Goal: Task Accomplishment & Management: Manage account settings

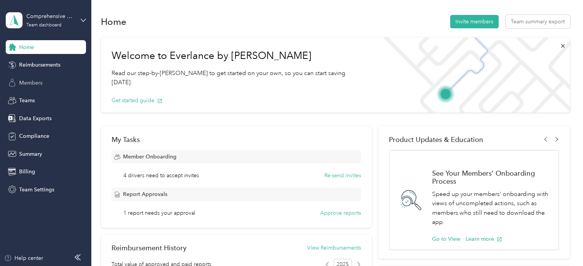
click at [42, 81] on span "Members" at bounding box center [30, 83] width 23 height 8
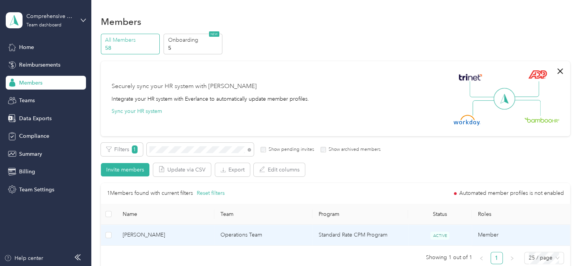
click at [140, 234] on span "[PERSON_NAME]" at bounding box center [166, 234] width 86 height 8
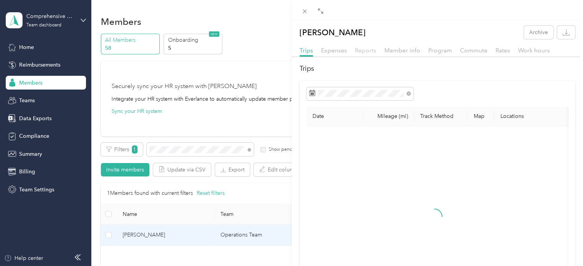
click at [363, 50] on span "Reports" at bounding box center [365, 50] width 21 height 7
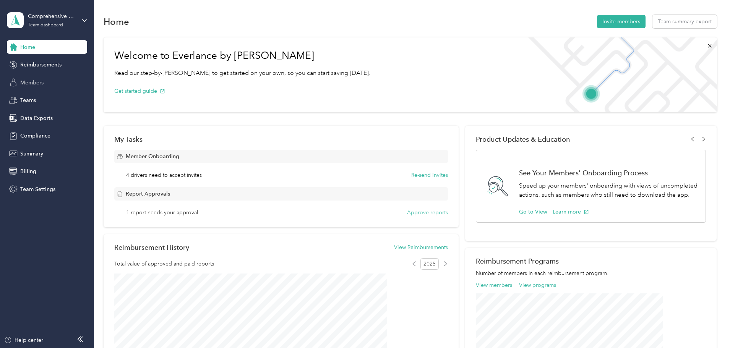
click at [39, 80] on span "Members" at bounding box center [31, 83] width 23 height 8
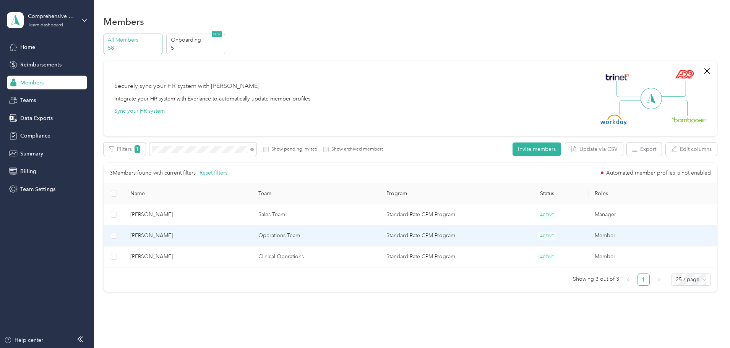
click at [199, 235] on span "[PERSON_NAME]" at bounding box center [188, 236] width 116 height 8
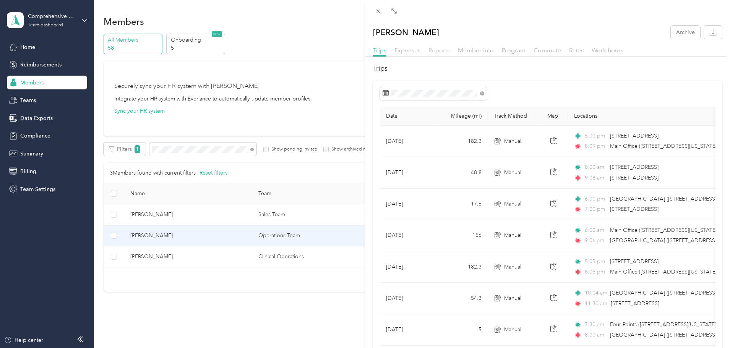
click at [440, 49] on span "Reports" at bounding box center [438, 50] width 21 height 7
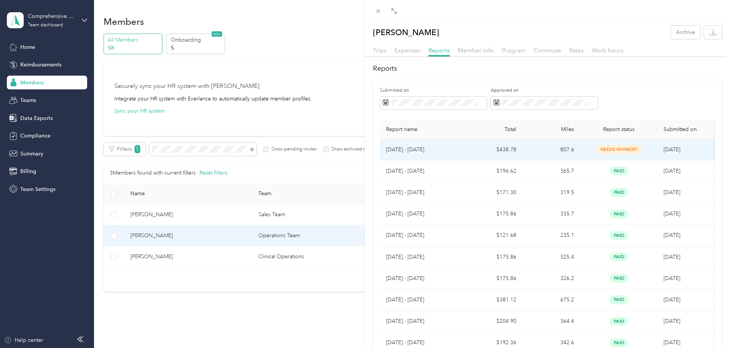
click at [413, 148] on p "[DATE] - [DATE]" at bounding box center [422, 150] width 73 height 8
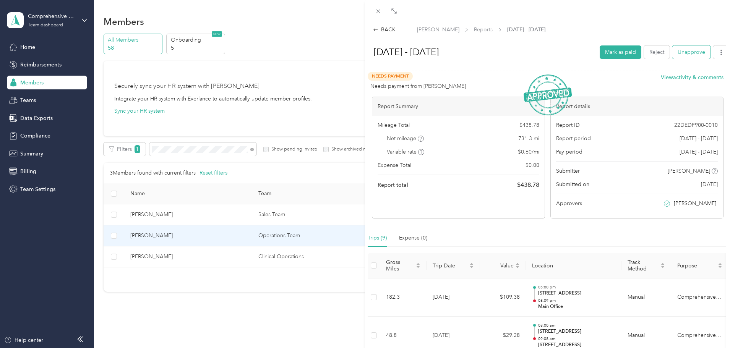
click at [682, 53] on button "Unapprove" at bounding box center [691, 51] width 38 height 13
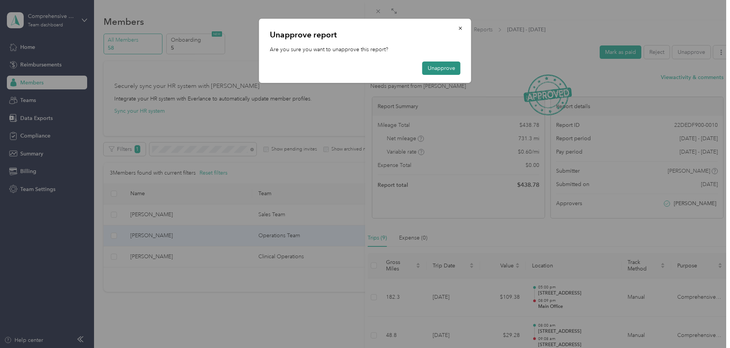
click at [443, 66] on button "Unapprove" at bounding box center [441, 68] width 38 height 13
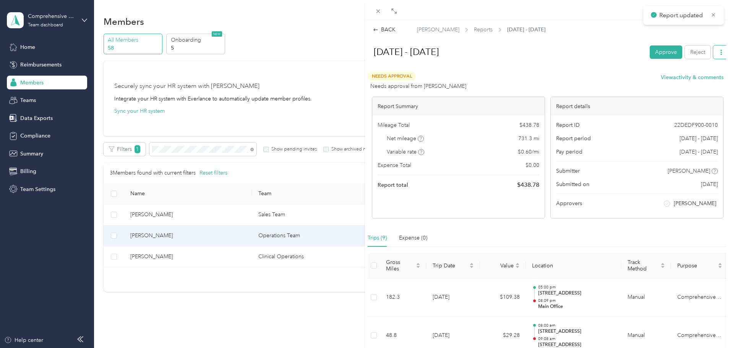
click at [718, 52] on icon "button" at bounding box center [720, 52] width 5 height 5
